Goal: Book appointment/travel/reservation

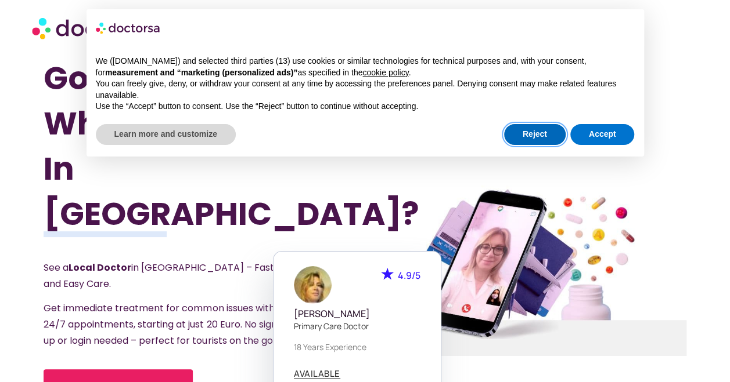
click at [548, 131] on button "Reject" at bounding box center [535, 134] width 62 height 21
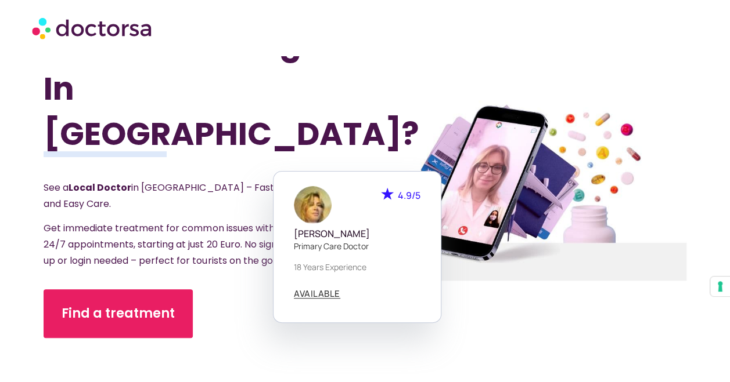
scroll to position [81, 0]
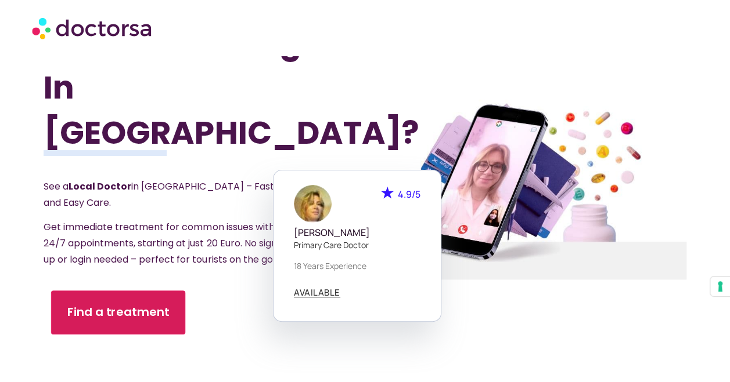
click at [174, 291] on link "Find a treatment" at bounding box center [118, 313] width 134 height 44
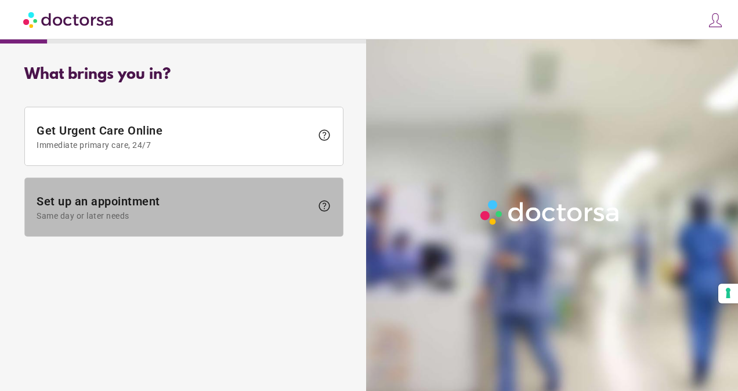
click at [229, 215] on span "Same day or later needs" at bounding box center [174, 215] width 275 height 9
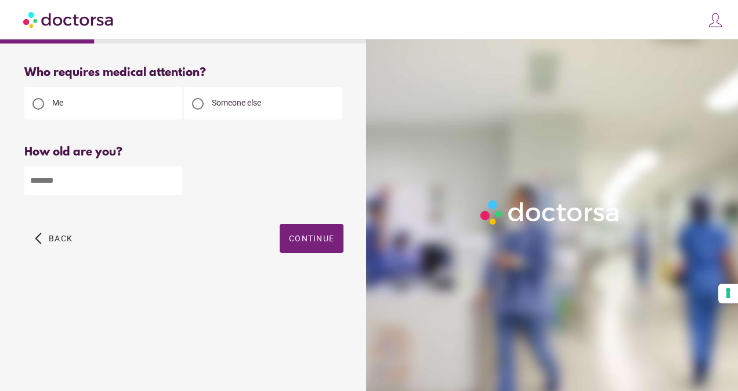
click at [151, 178] on input "number" at bounding box center [103, 181] width 158 height 28
type input "**"
click at [306, 239] on span "Continue" at bounding box center [311, 238] width 45 height 9
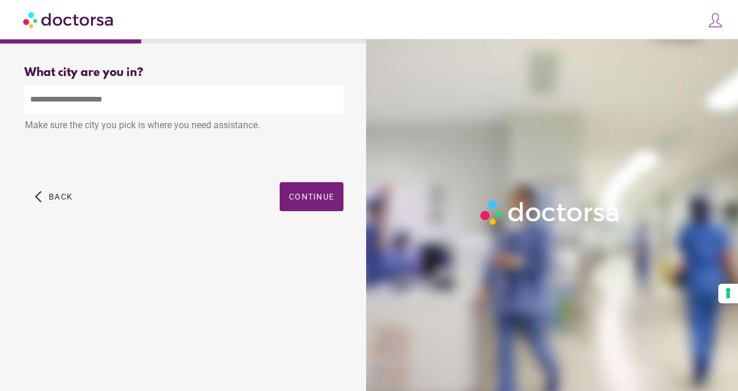
click at [488, 9] on div "close Log in Make a request Your appointments Your profile Welcome back Log in …" at bounding box center [369, 19] width 738 height 39
